Goal: Task Accomplishment & Management: Complete application form

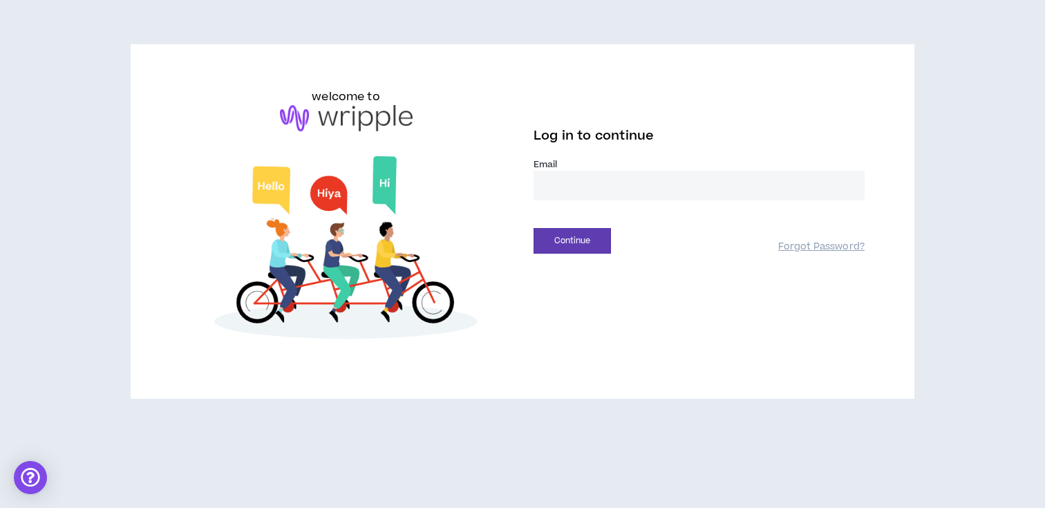
click at [652, 172] on input "email" at bounding box center [698, 186] width 331 height 30
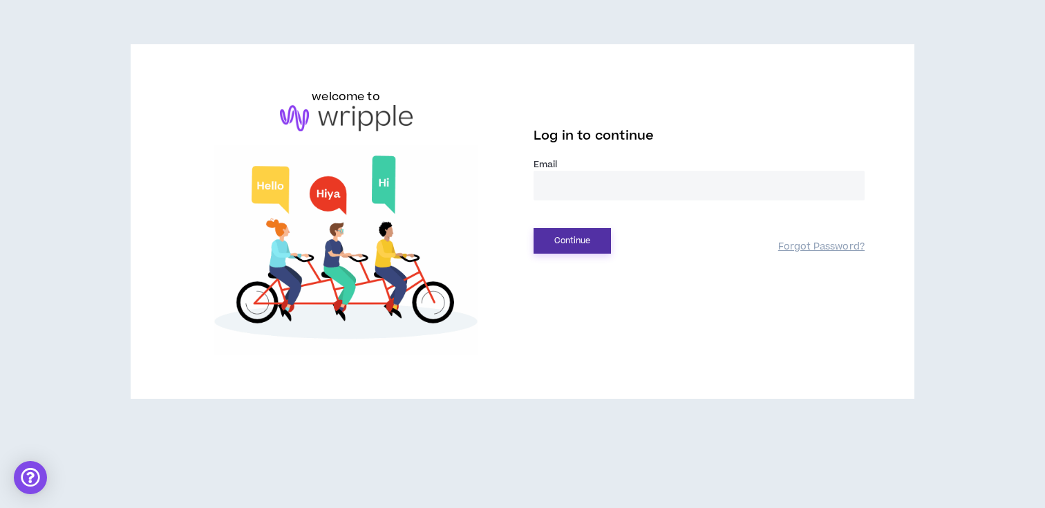
type input "**********"
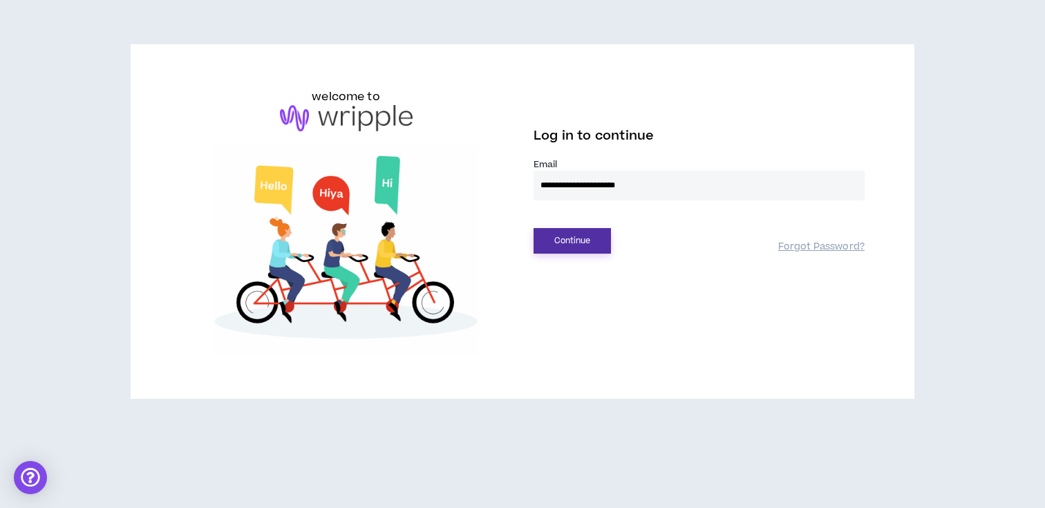
click at [591, 235] on button "Continue" at bounding box center [571, 241] width 77 height 26
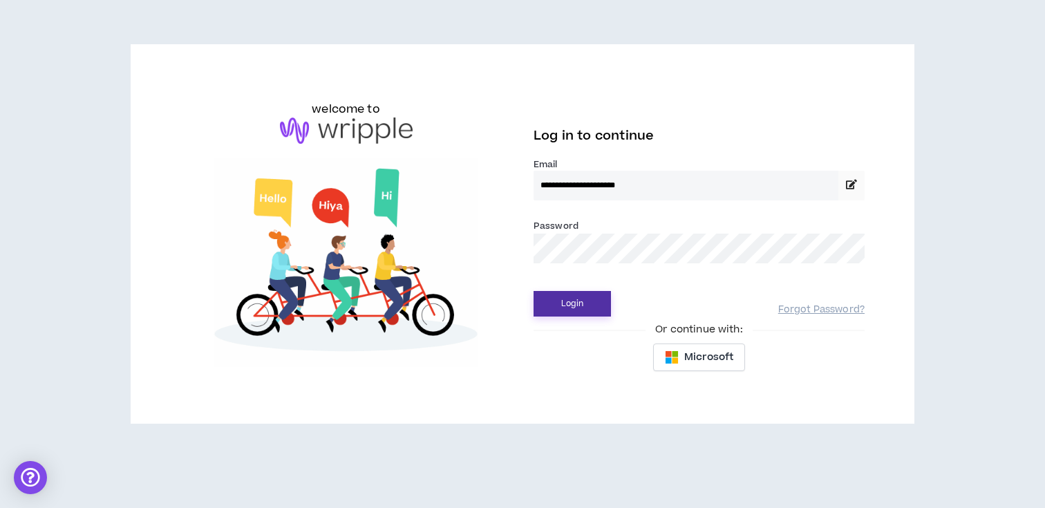
click at [586, 301] on button "Login" at bounding box center [571, 304] width 77 height 26
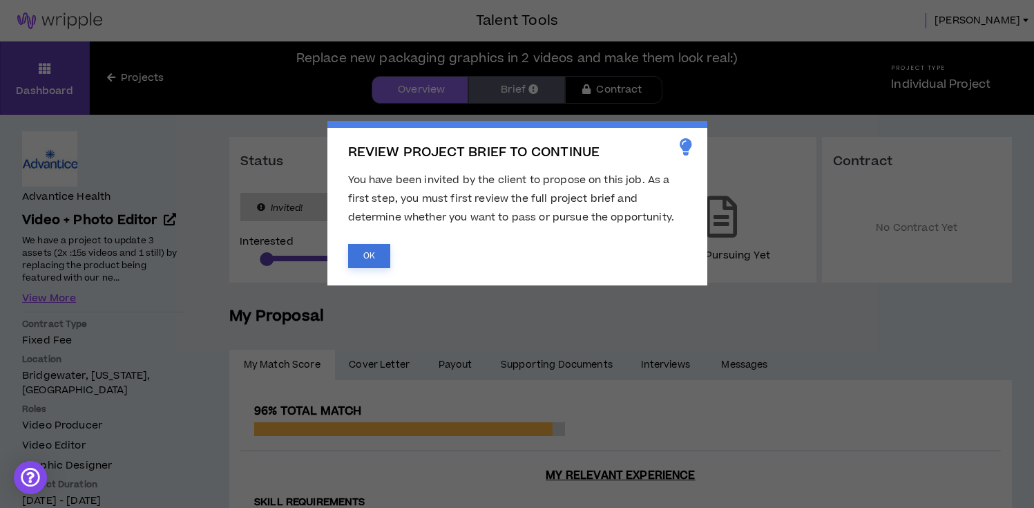
click at [363, 252] on button "OK" at bounding box center [369, 256] width 42 height 24
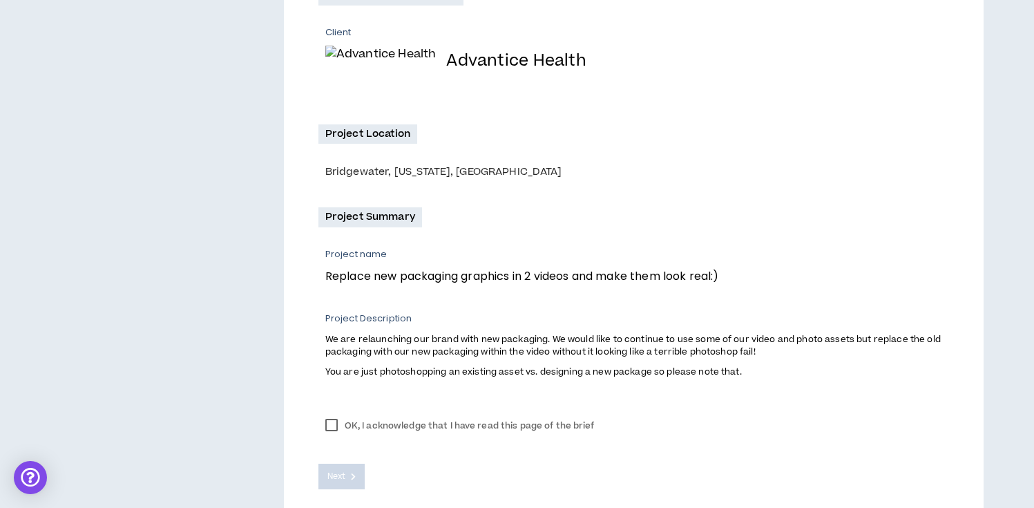
scroll to position [361, 0]
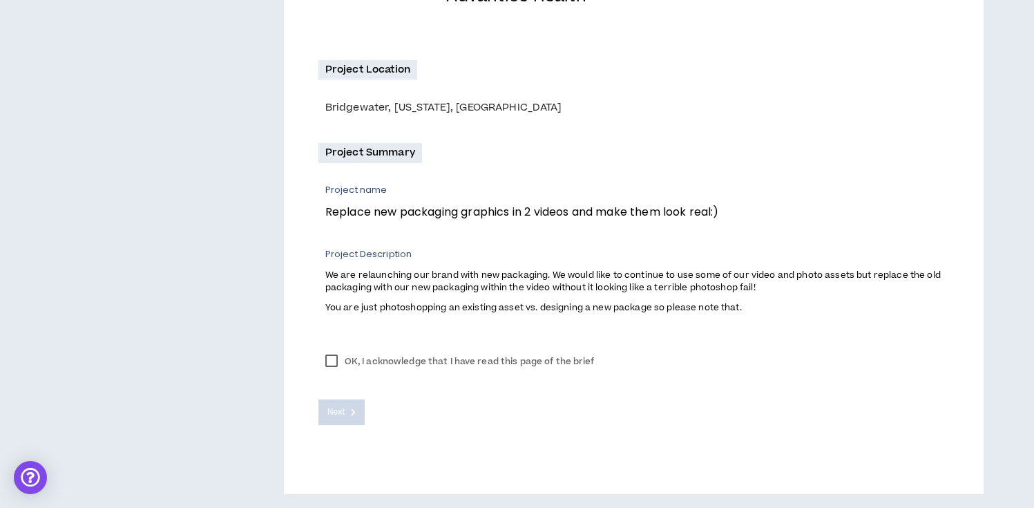
click at [334, 361] on label "OK, I acknowledge that I have read this page of the brief" at bounding box center [460, 361] width 283 height 21
click at [352, 413] on icon at bounding box center [353, 412] width 5 height 8
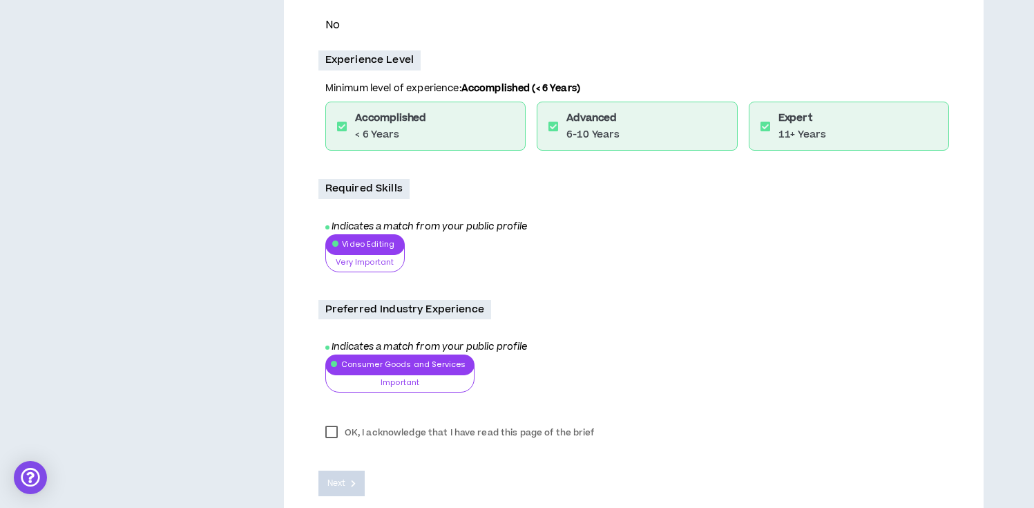
scroll to position [524, 0]
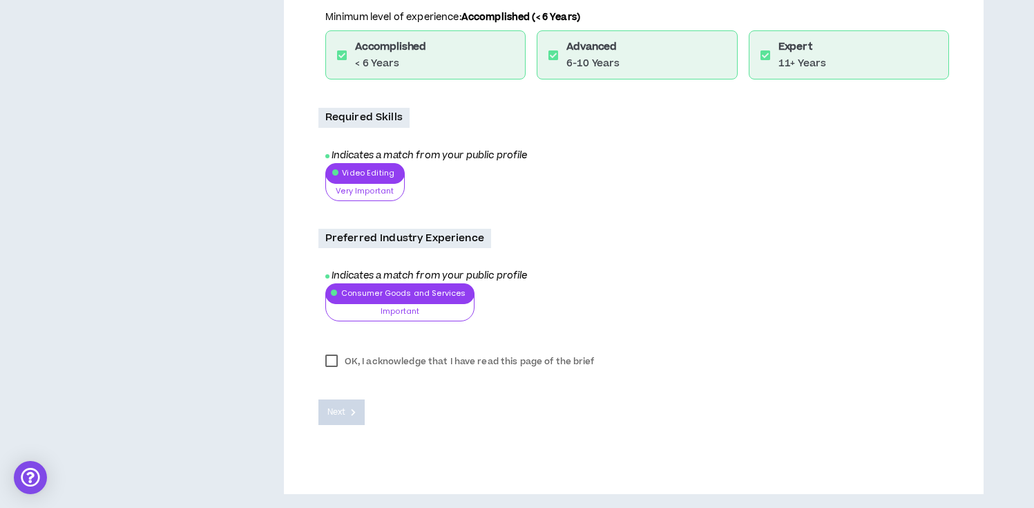
click at [330, 361] on label "OK, I acknowledge that I have read this page of the brief" at bounding box center [460, 361] width 283 height 21
click at [353, 404] on button "Next" at bounding box center [342, 412] width 47 height 26
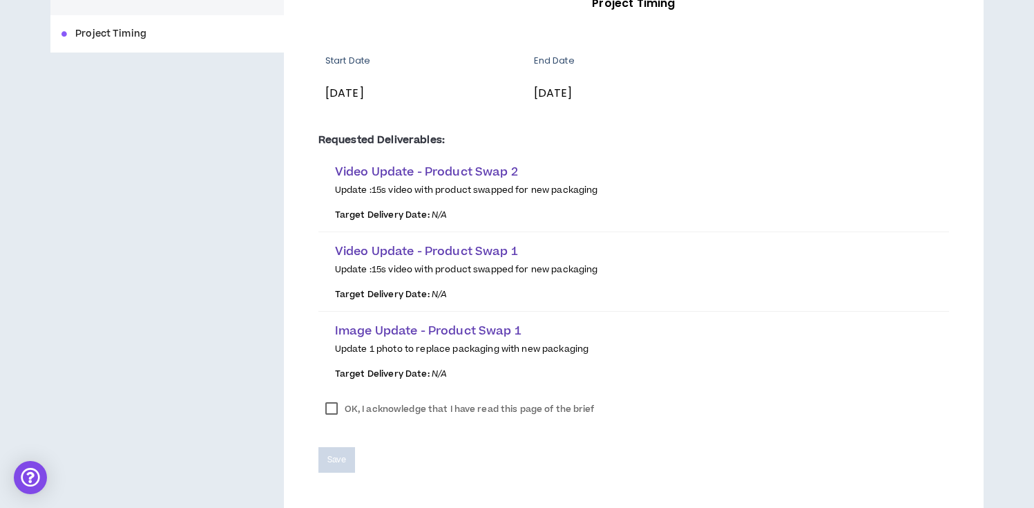
scroll to position [250, 0]
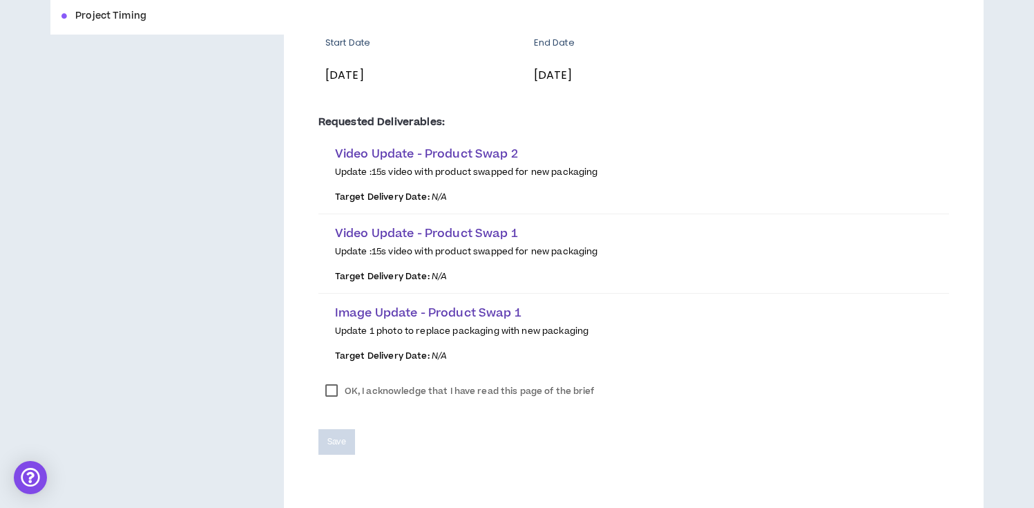
click at [339, 397] on label "OK, I acknowledge that I have read this page of the brief" at bounding box center [460, 391] width 283 height 21
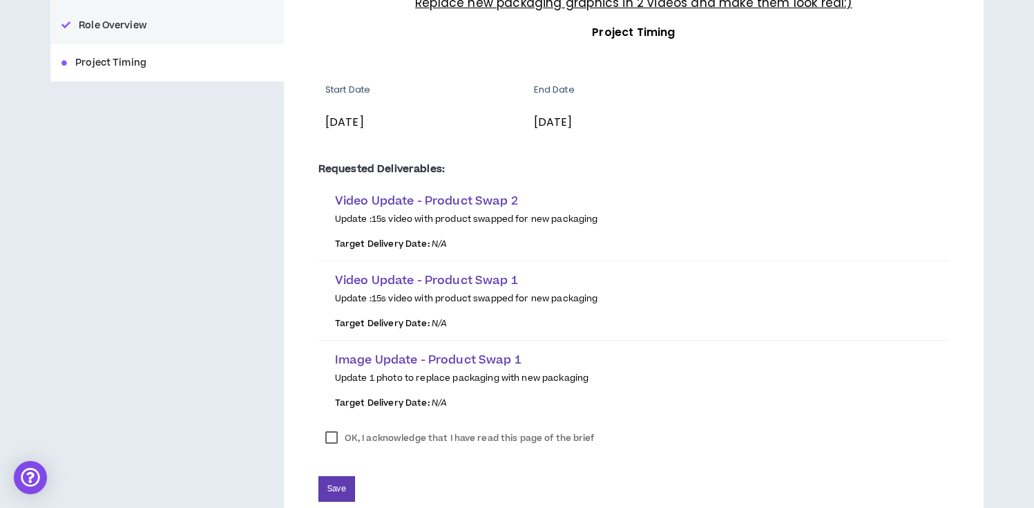
scroll to position [220, 0]
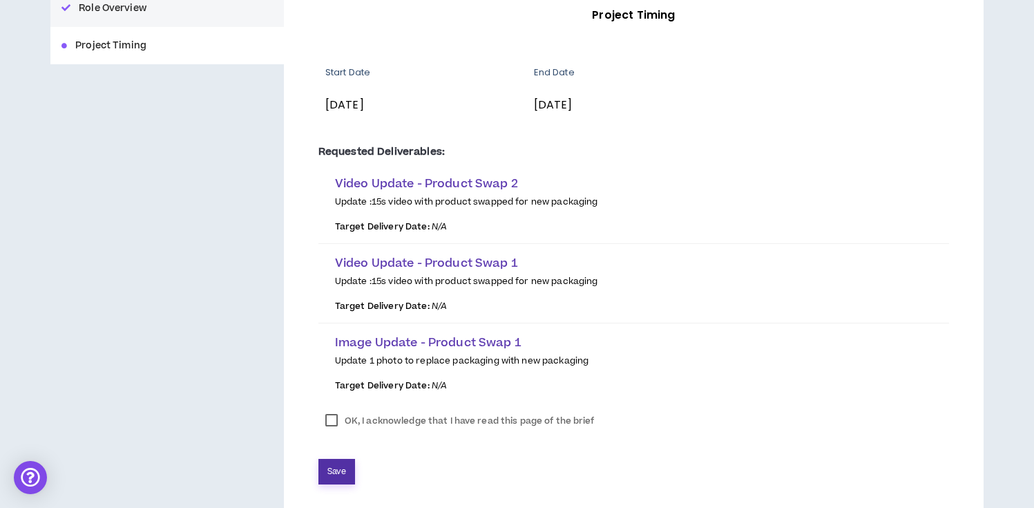
click at [340, 472] on span "Save" at bounding box center [336, 471] width 19 height 13
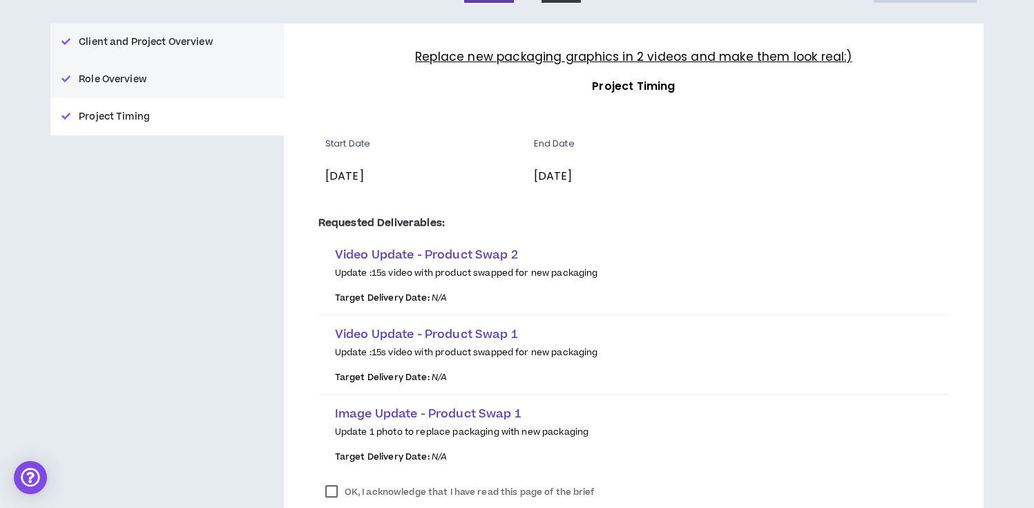
scroll to position [41, 0]
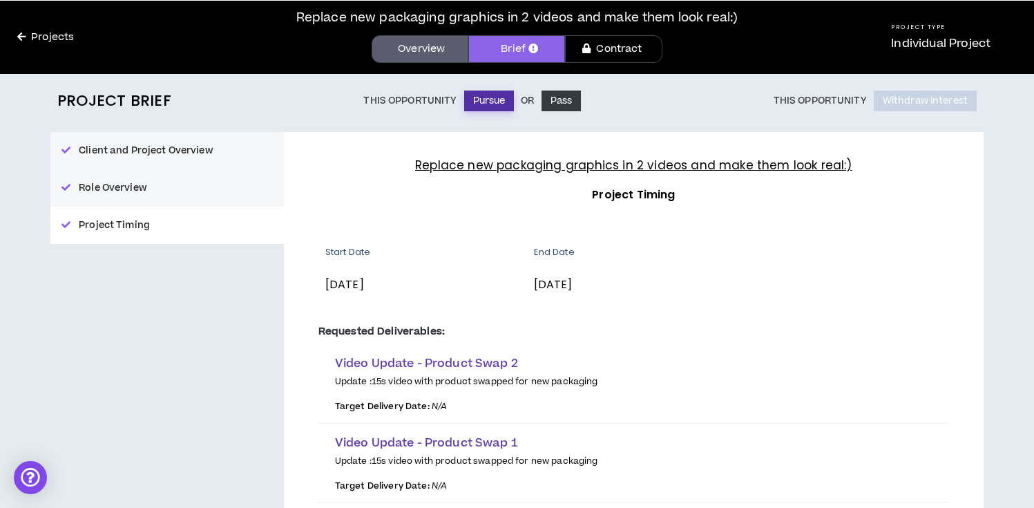
click at [484, 104] on button "Pursue" at bounding box center [489, 101] width 50 height 21
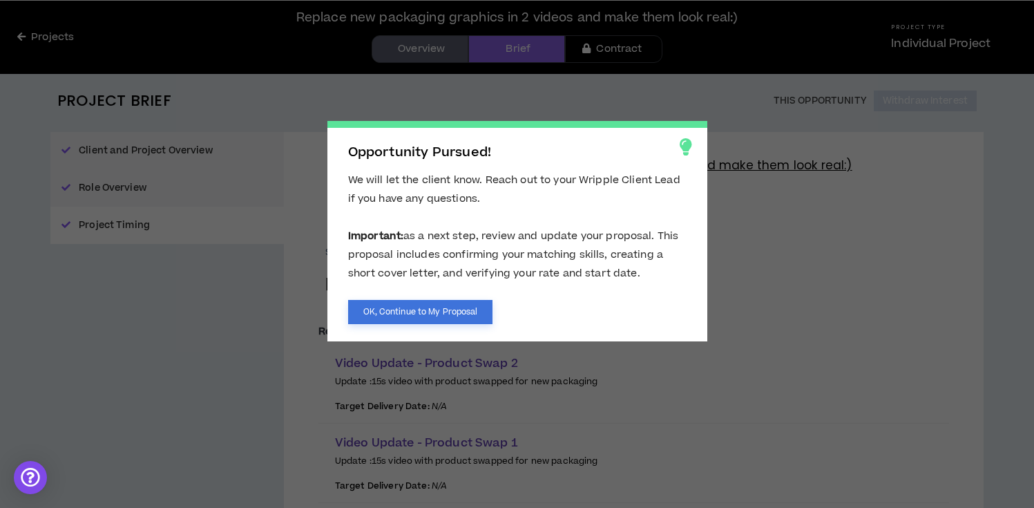
click at [442, 307] on button "OK, Continue to My Proposal" at bounding box center [420, 312] width 145 height 24
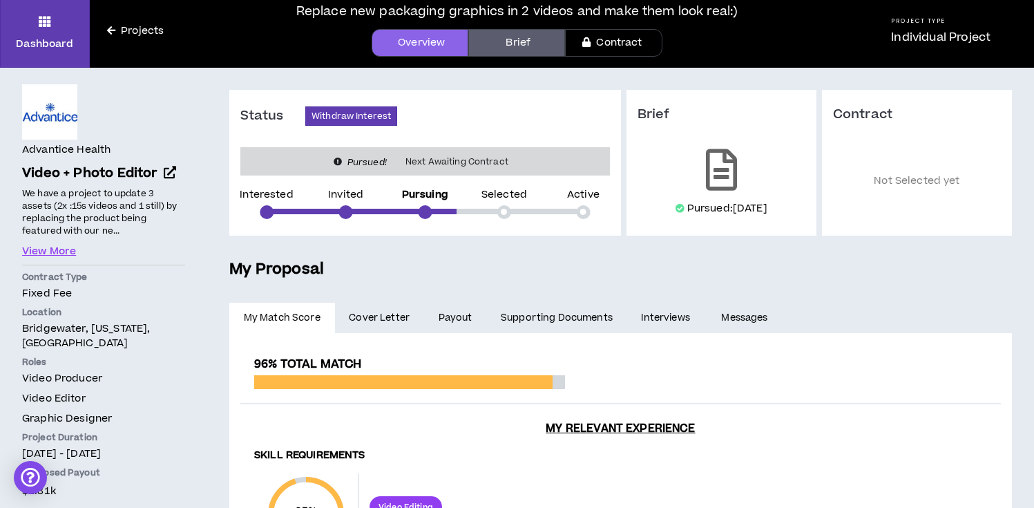
scroll to position [64, 0]
